Goal: Navigation & Orientation: Find specific page/section

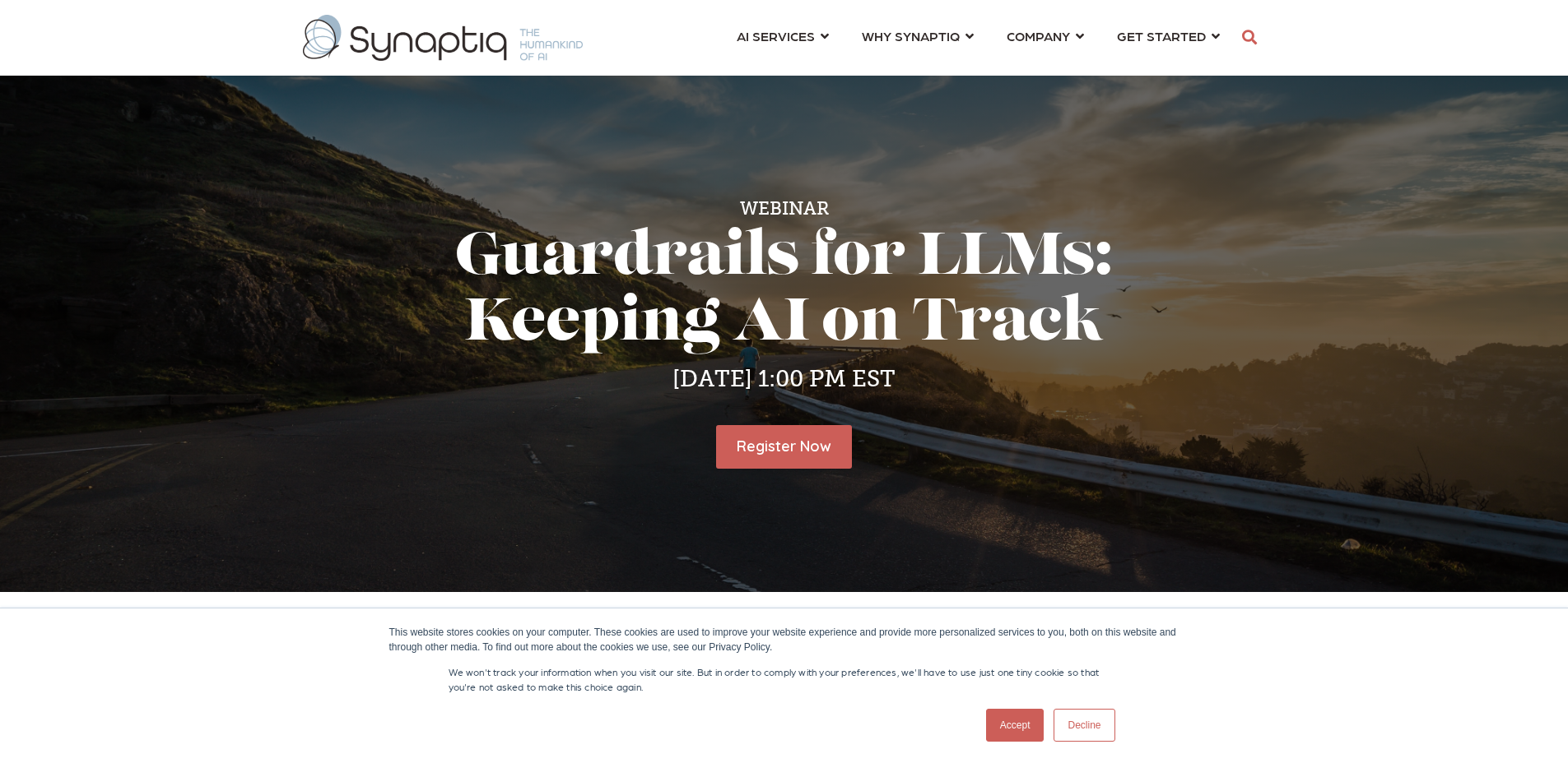
scroll to position [0, 7]
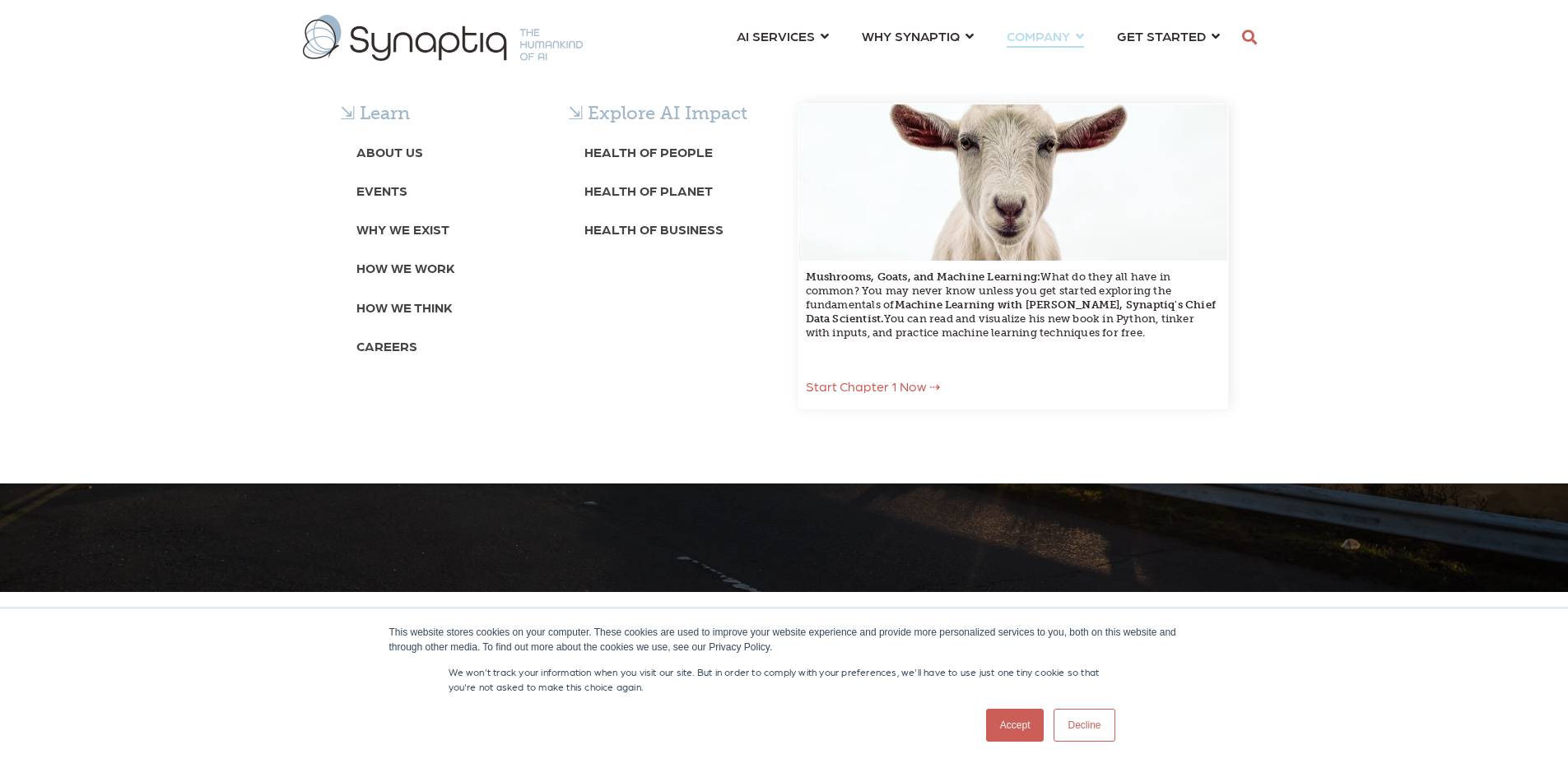
click at [1062, 62] on div "⇲ Learn About Us Events Why We Exist How We Work How We Think Careers ⇲ Explore…" at bounding box center [784, 273] width 1568 height 422
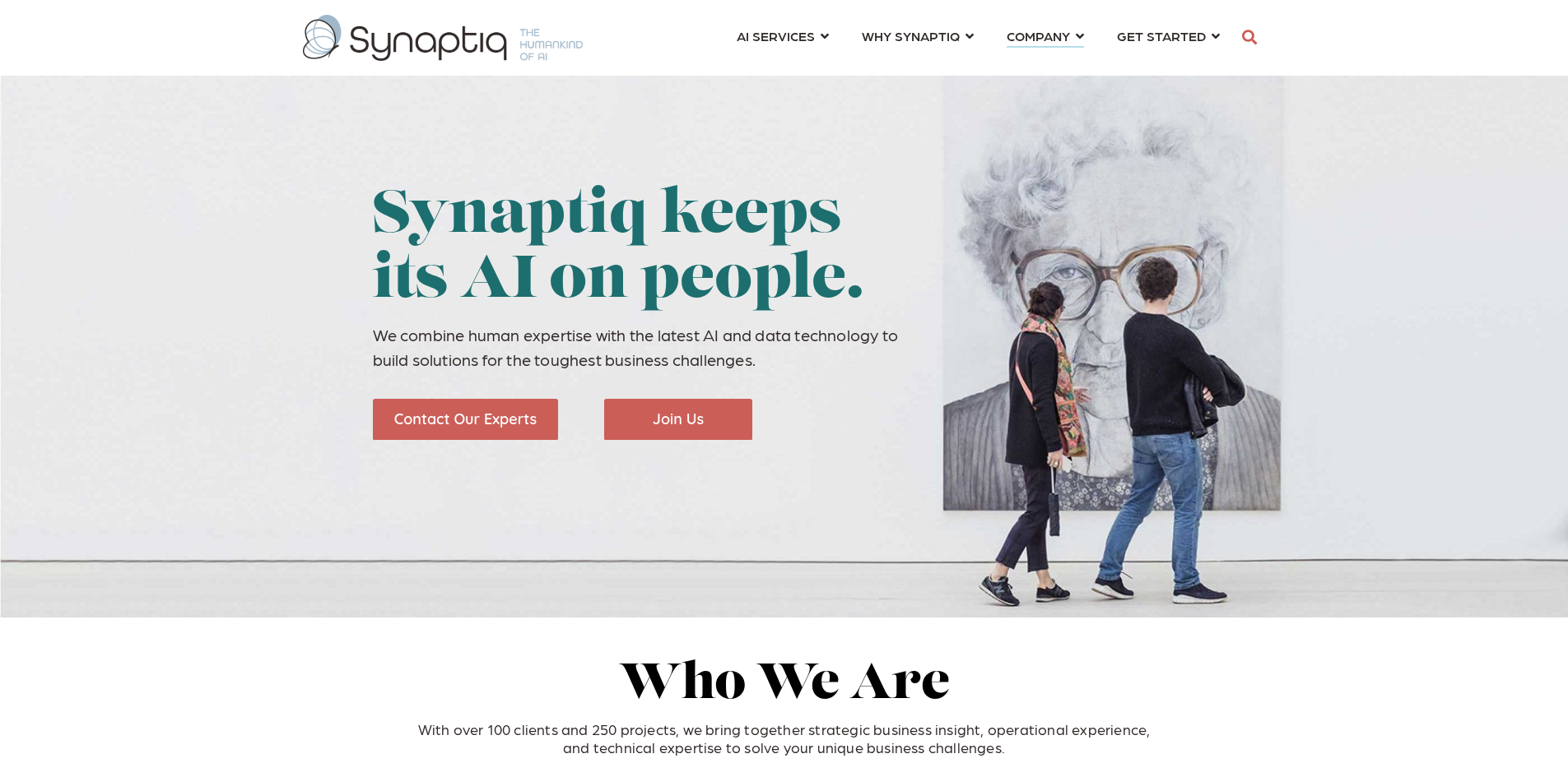
scroll to position [0, 7]
click at [1062, 39] on span "COMPANY ⇲ Learn About Us Events Why We Exist How We Work How We Think Careers ⇲…" at bounding box center [1038, 35] width 64 height 22
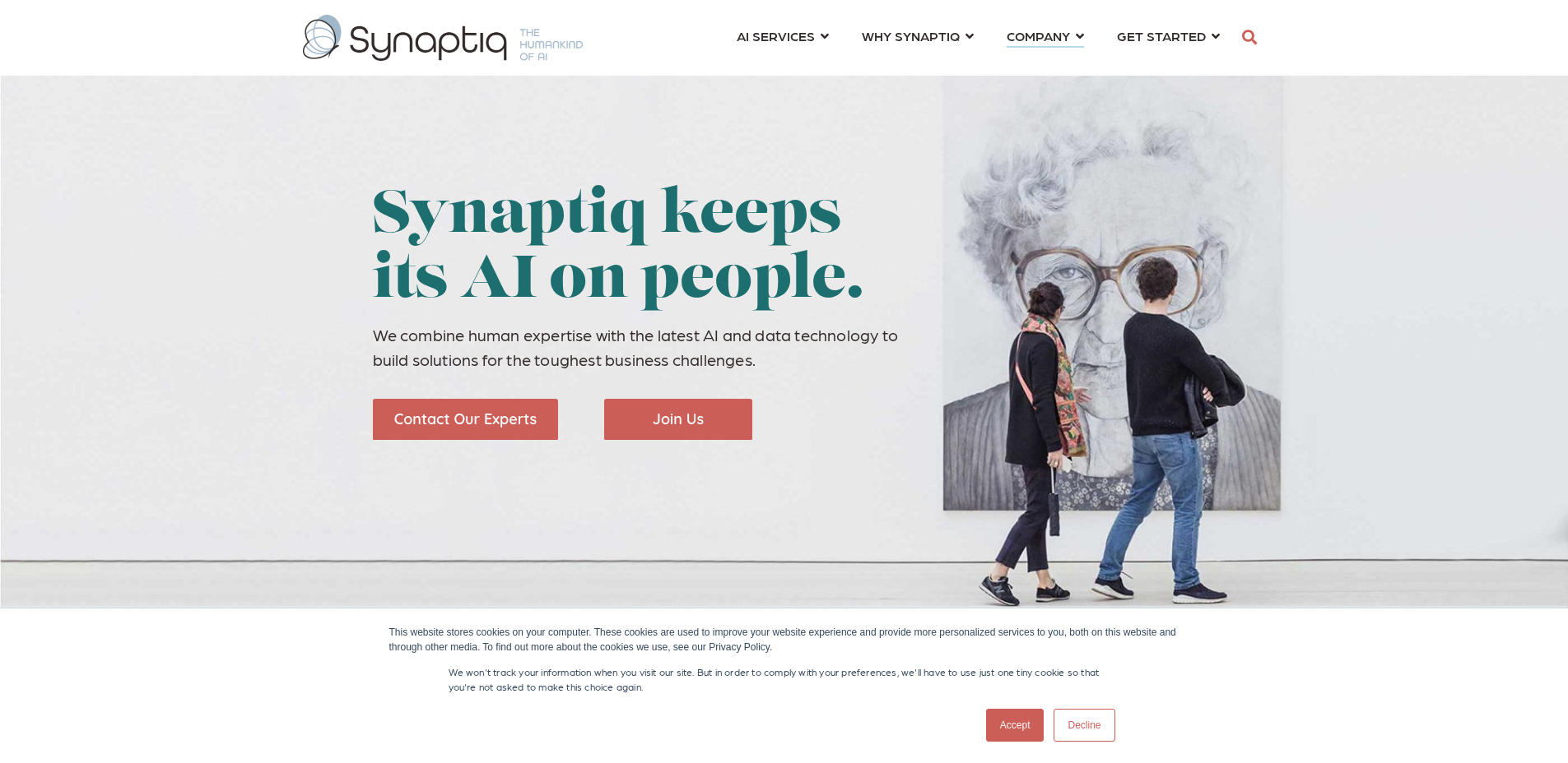
scroll to position [0, 7]
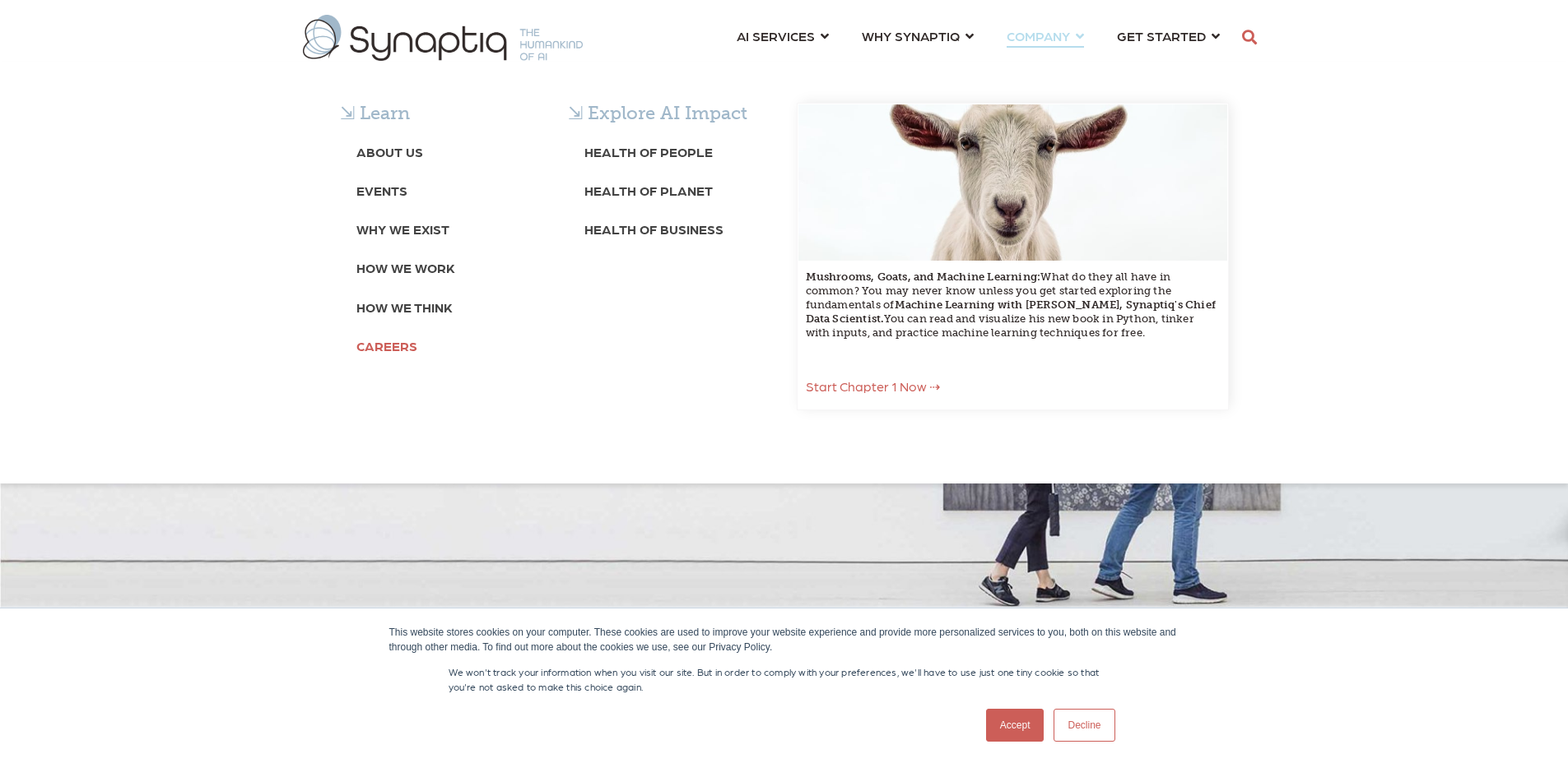
click at [378, 346] on b "Careers" at bounding box center [386, 346] width 61 height 16
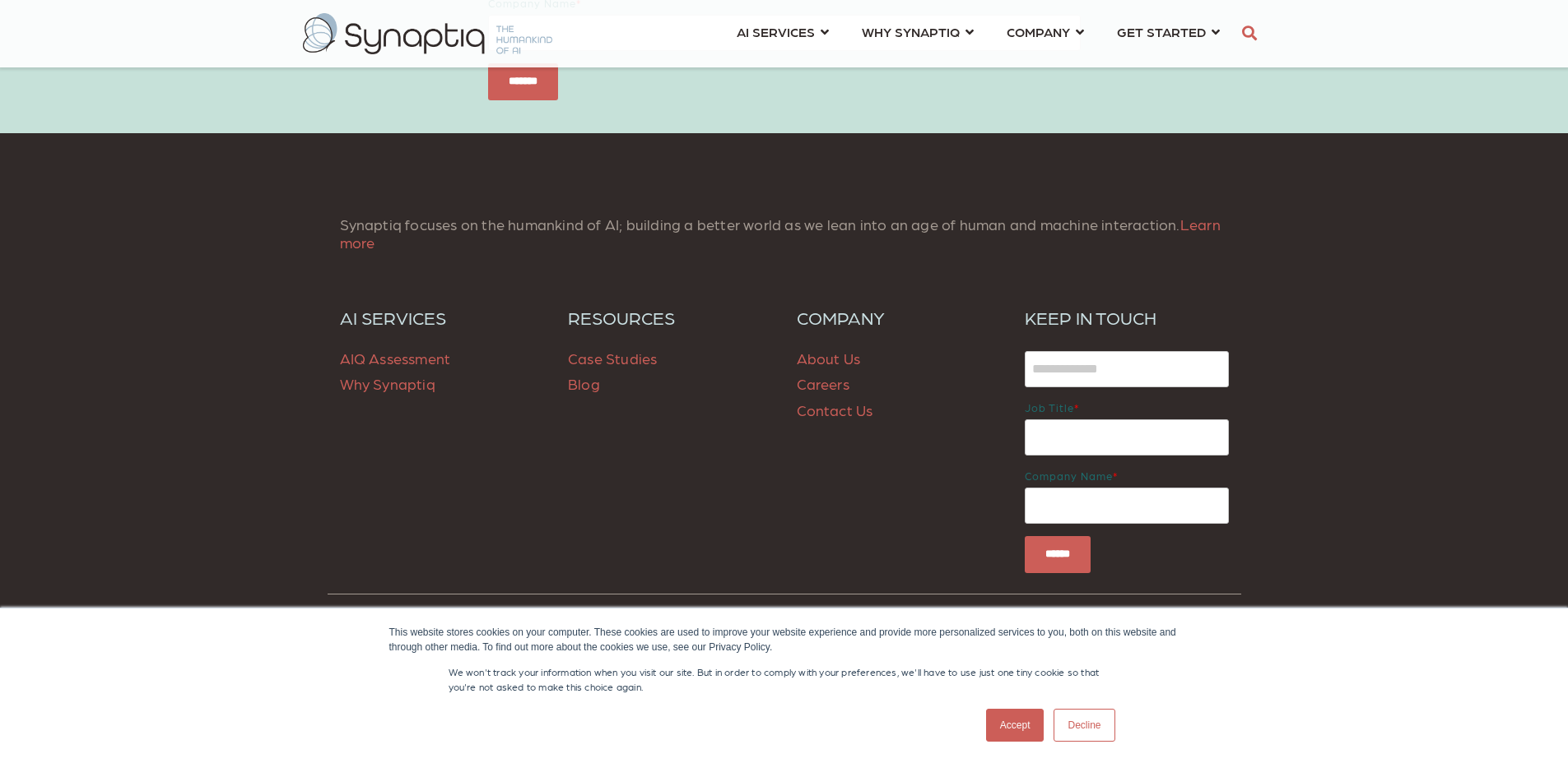
scroll to position [1209, 0]
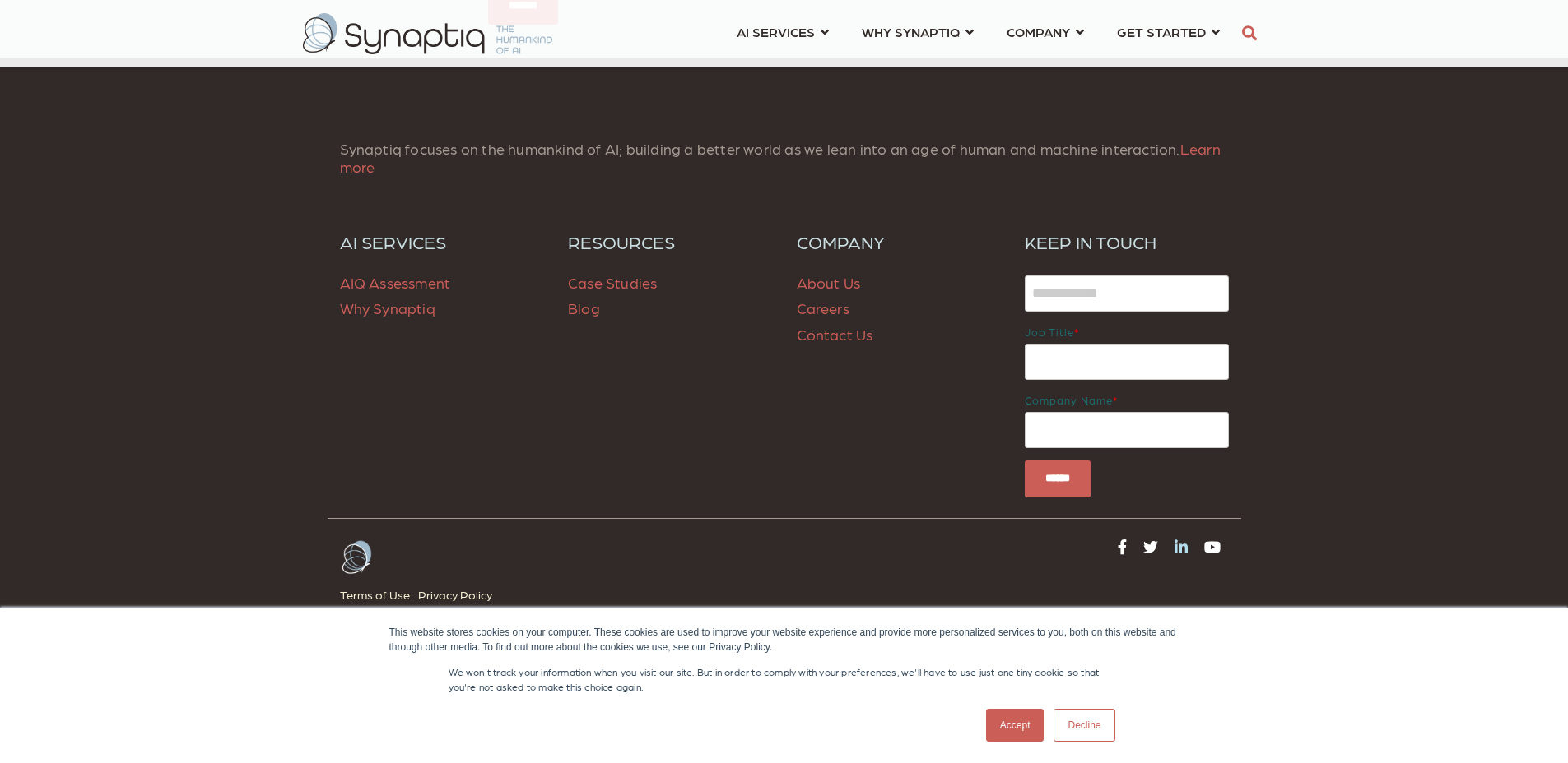
click at [1174, 548] on icon at bounding box center [1180, 547] width 13 height 15
